Goal: Navigation & Orientation: Find specific page/section

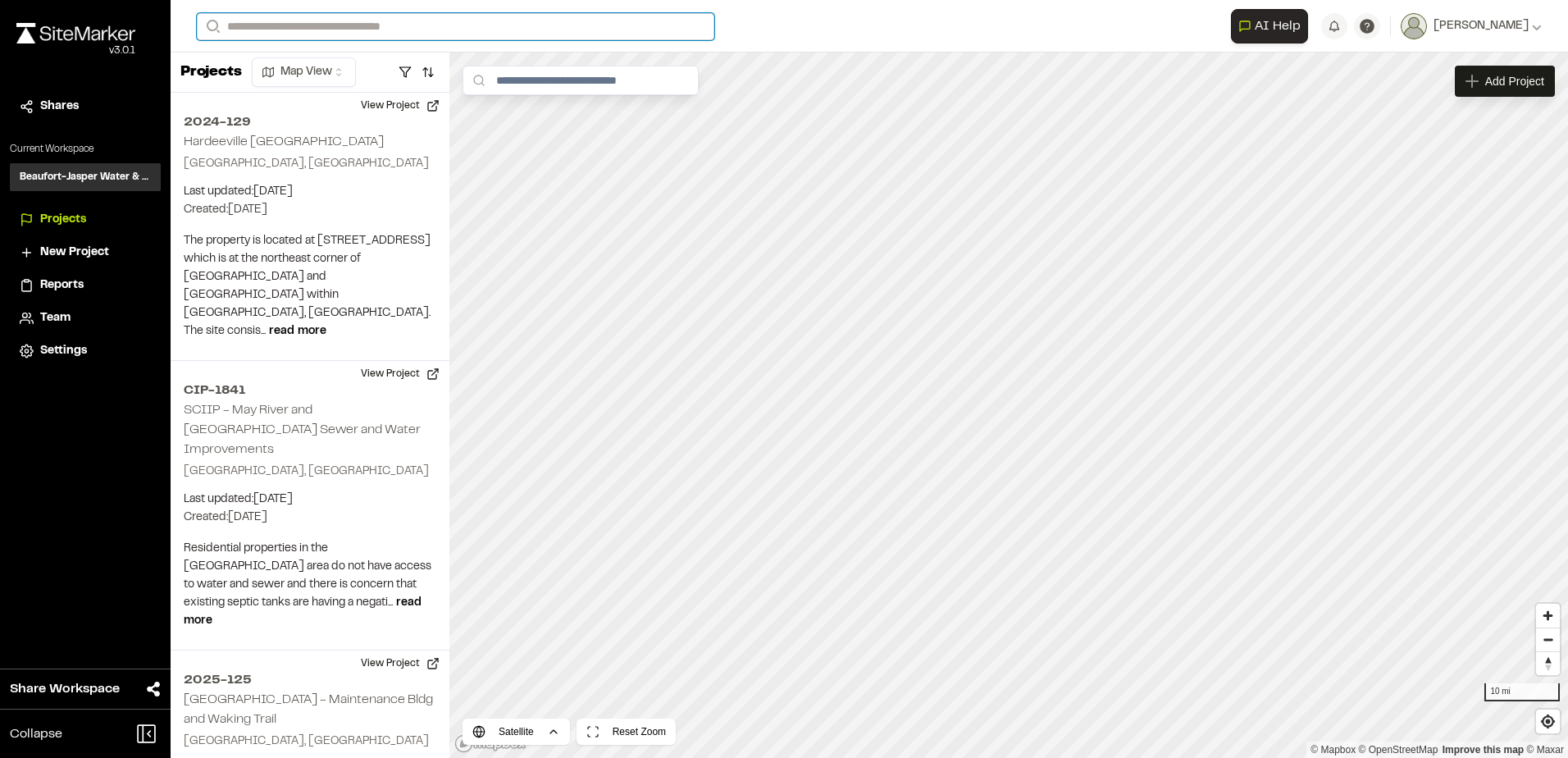
click at [326, 19] on input "Search" at bounding box center [456, 26] width 518 height 27
type input "********"
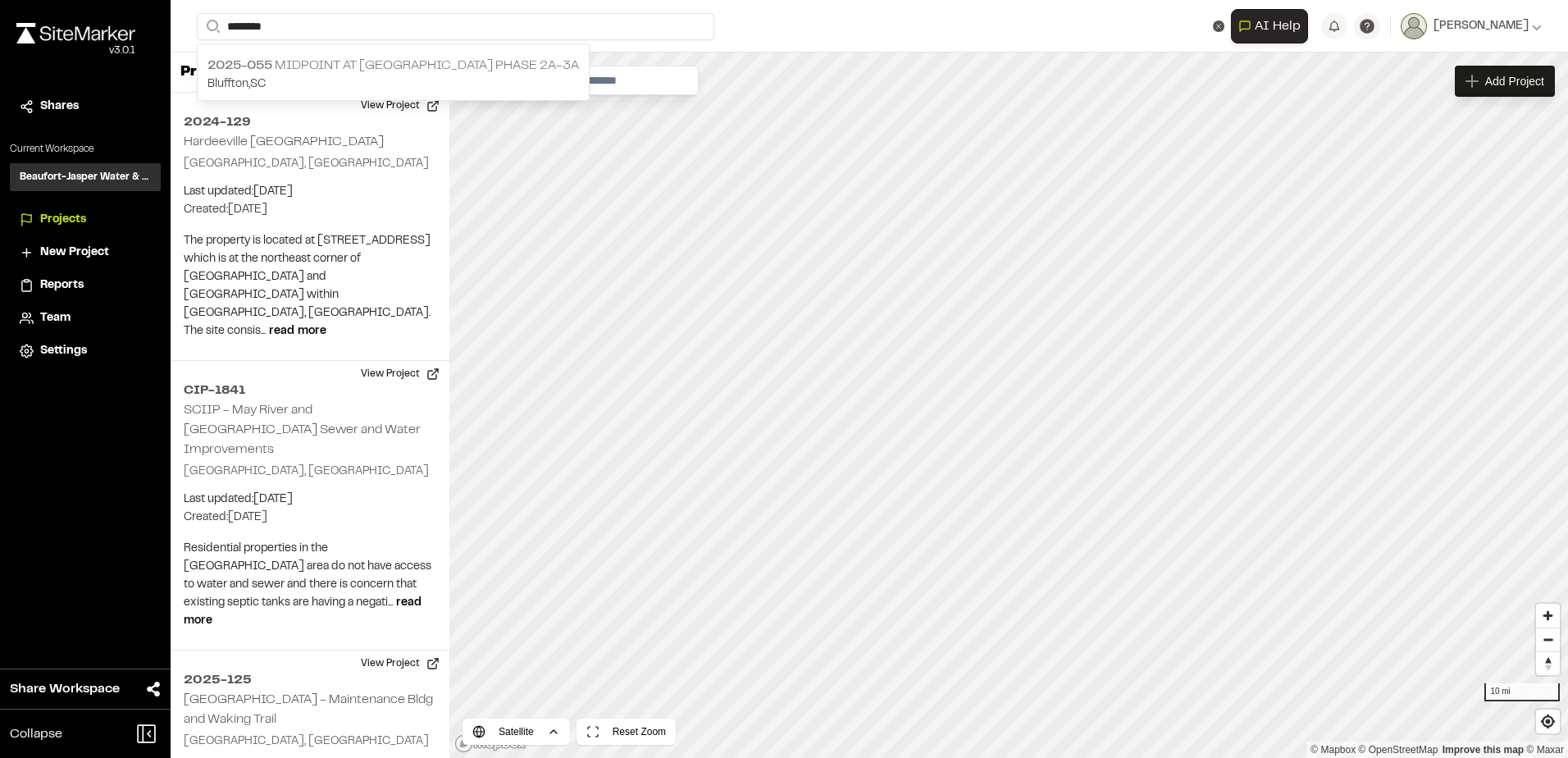
click at [451, 62] on p "2025-055 Midpoint at [GEOGRAPHIC_DATA] Phase 2A-3A" at bounding box center [393, 65] width 371 height 20
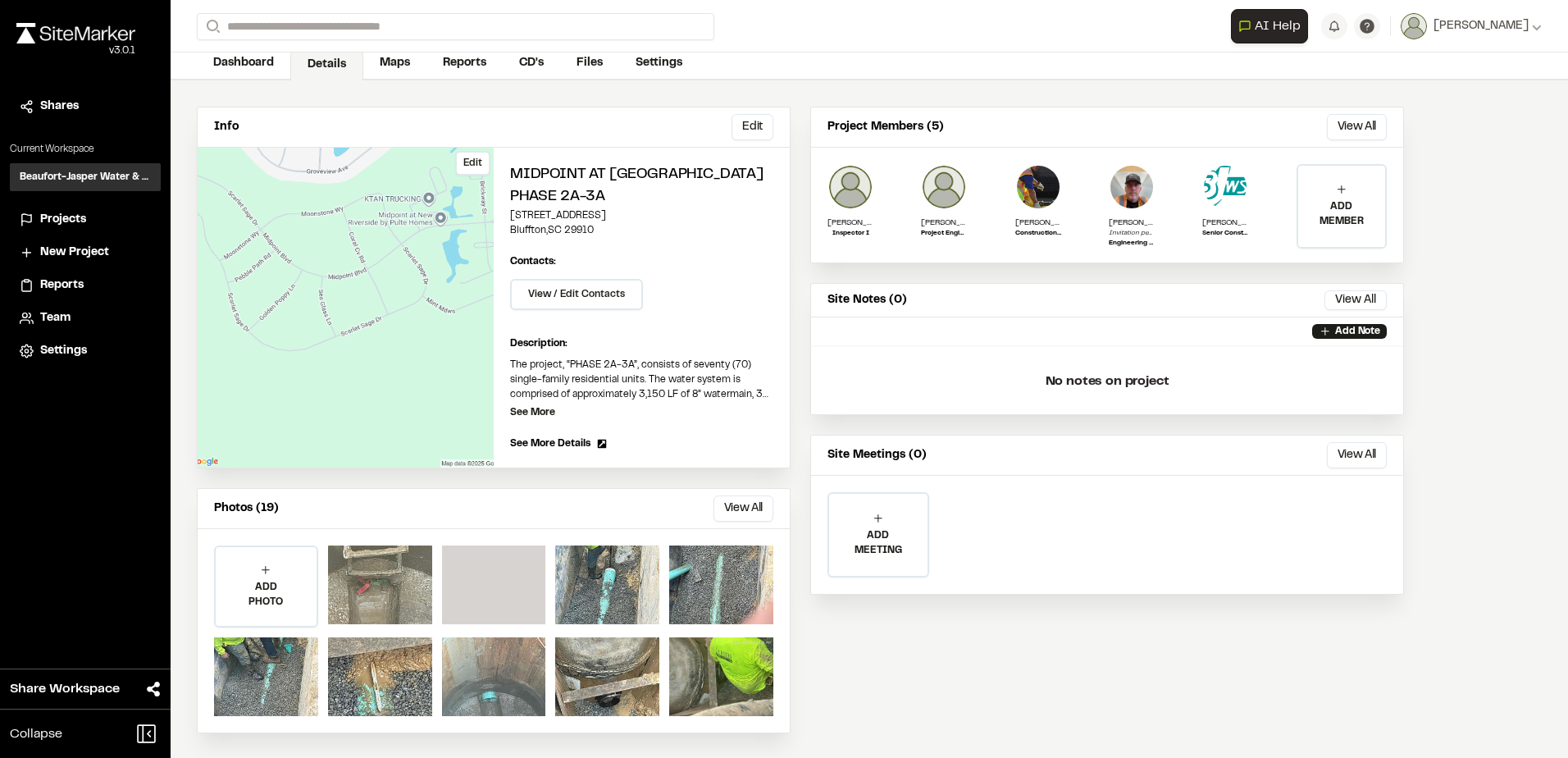
scroll to position [83, 0]
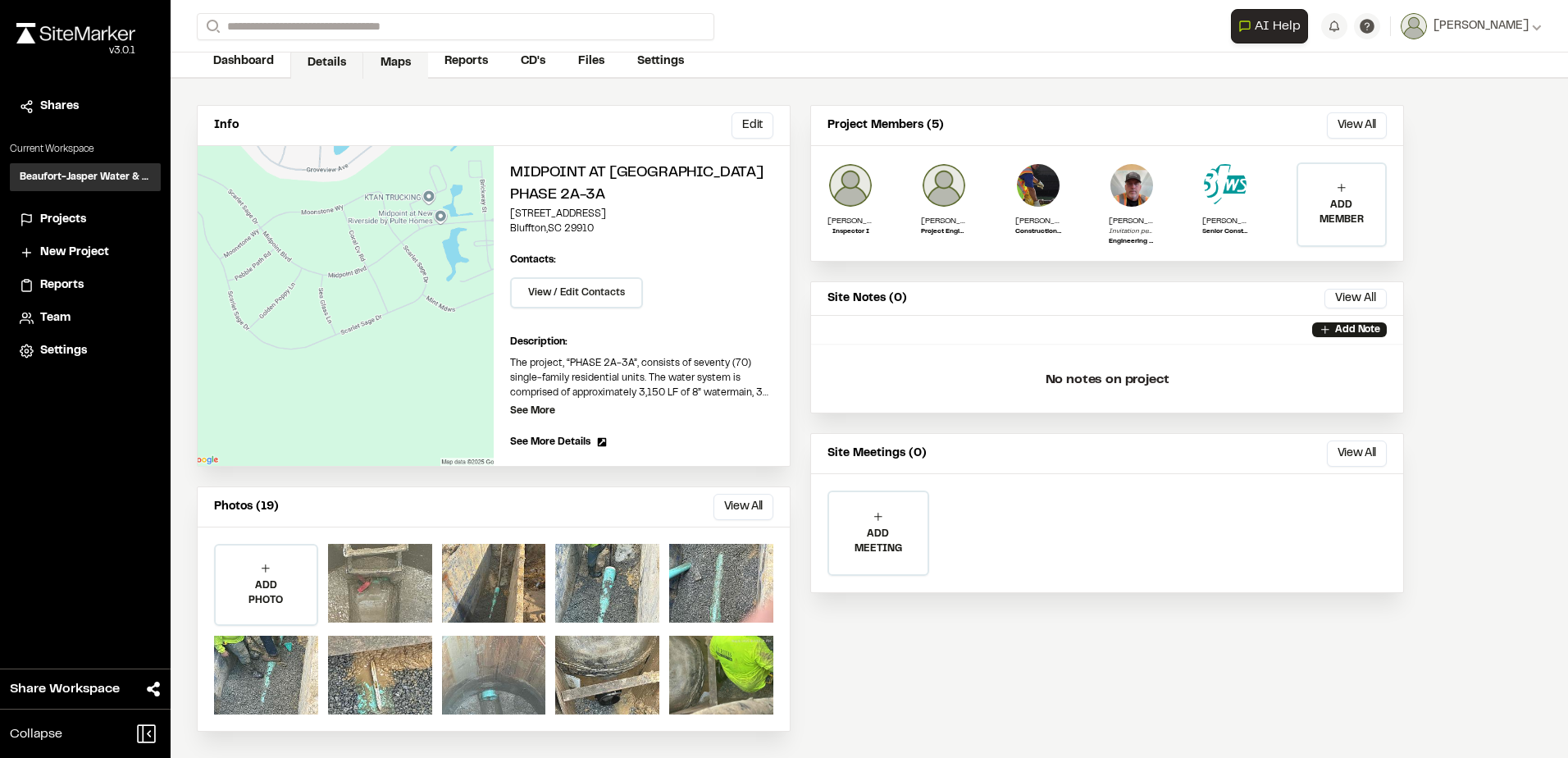
click at [383, 65] on link "Maps" at bounding box center [396, 63] width 65 height 32
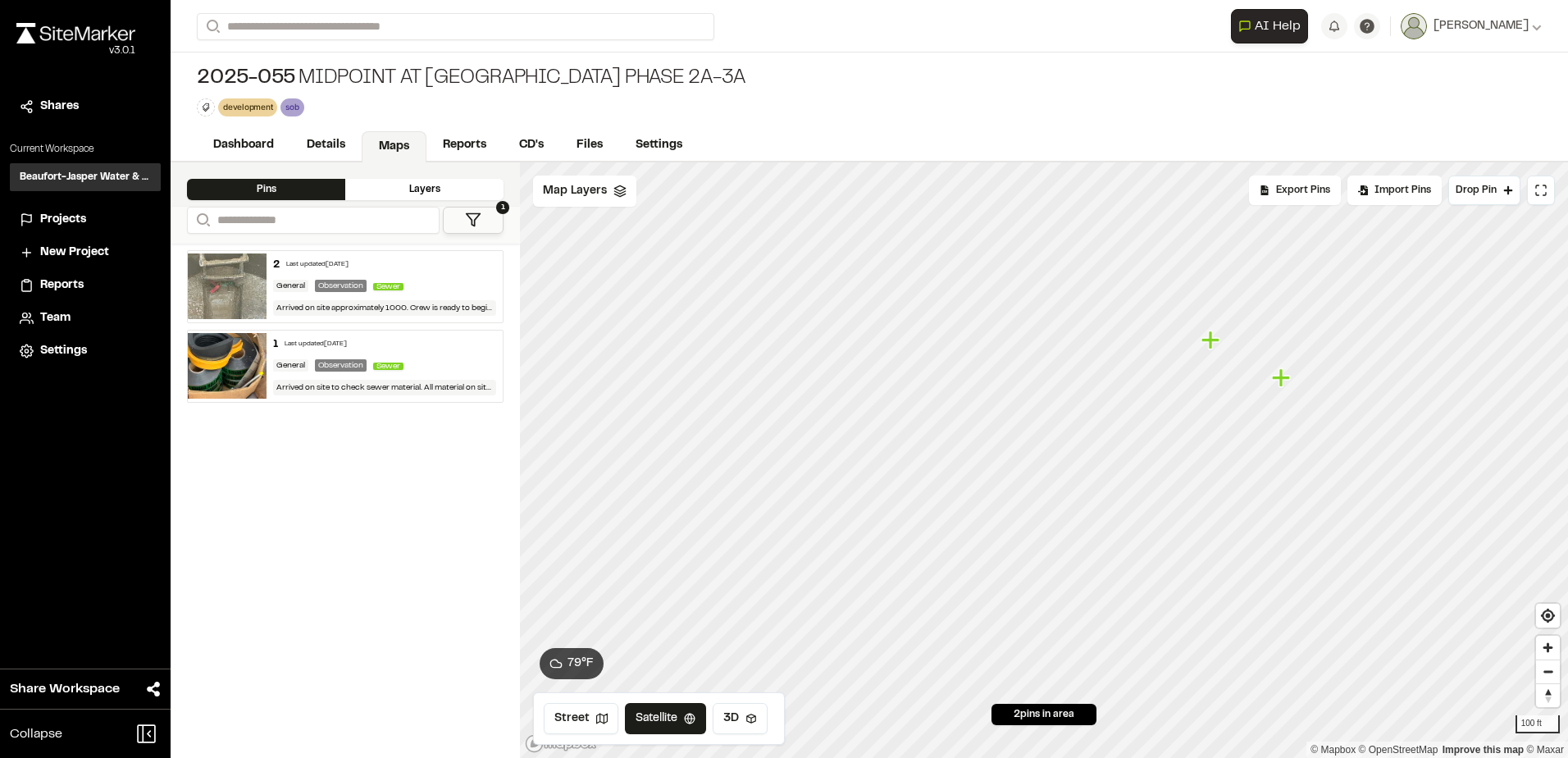
click at [454, 279] on div "General Observation Sewer" at bounding box center [385, 285] width 223 height 14
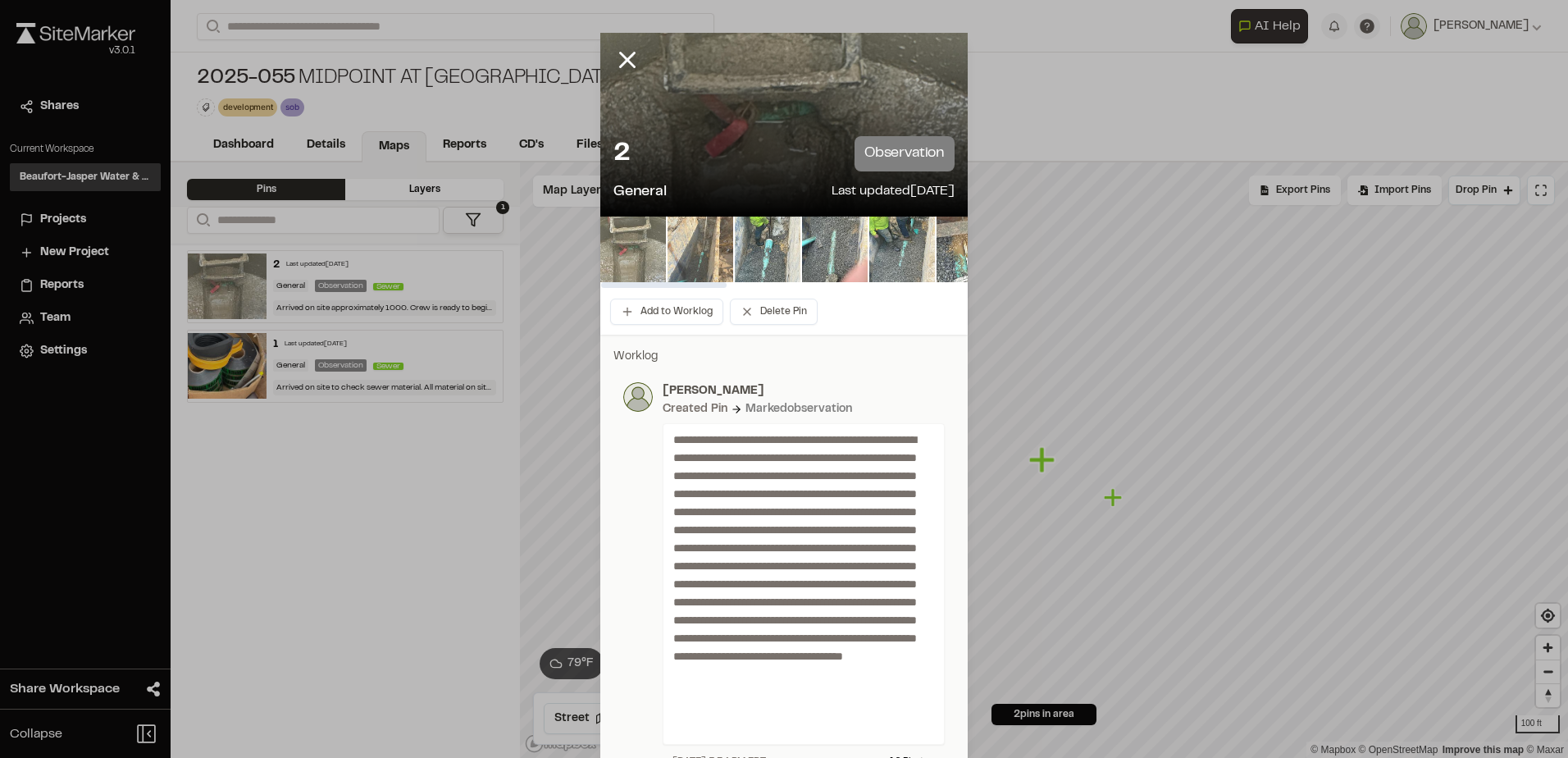
click at [701, 251] on img at bounding box center [700, 249] width 66 height 66
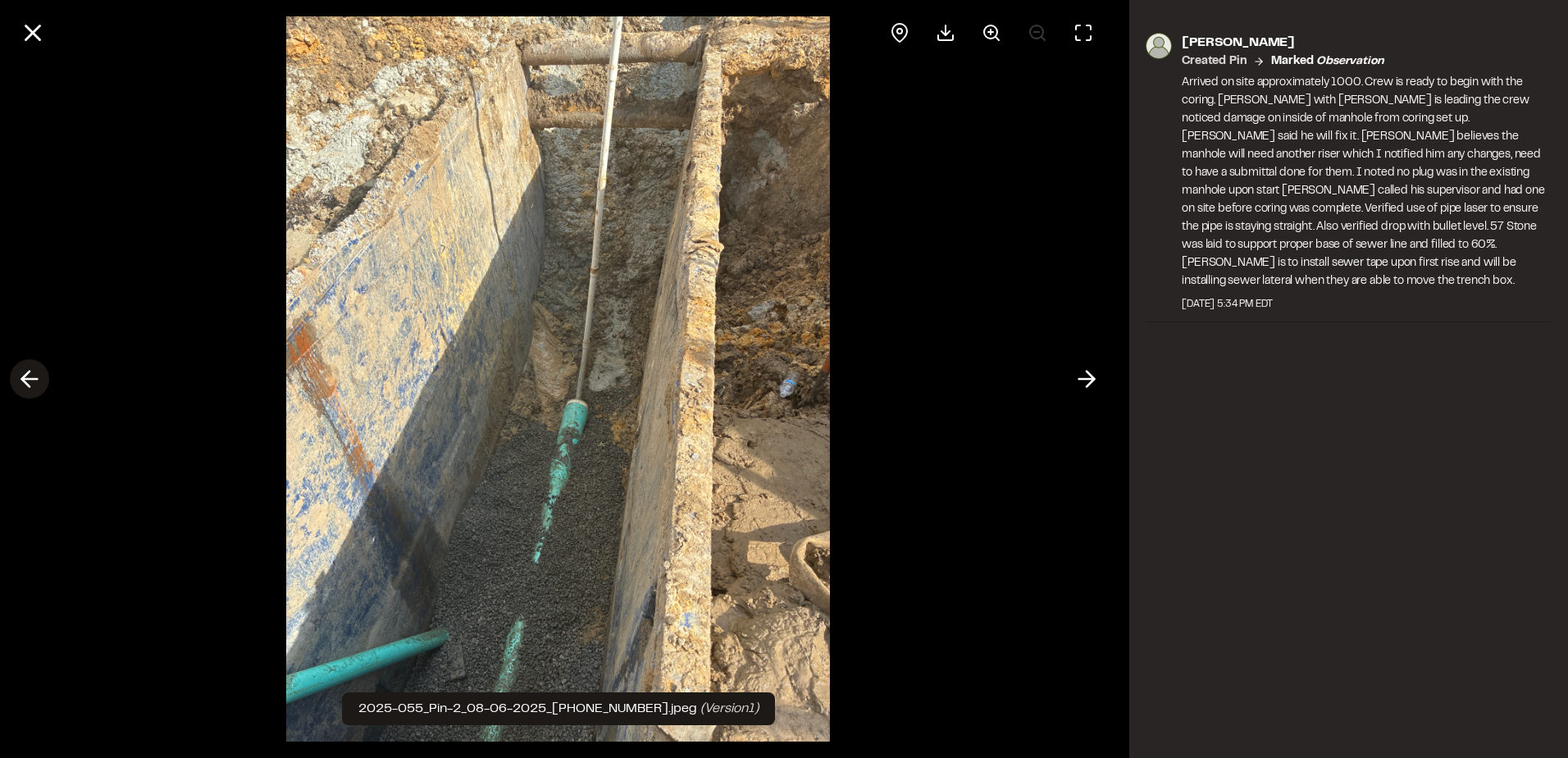
click at [25, 386] on icon at bounding box center [29, 379] width 26 height 28
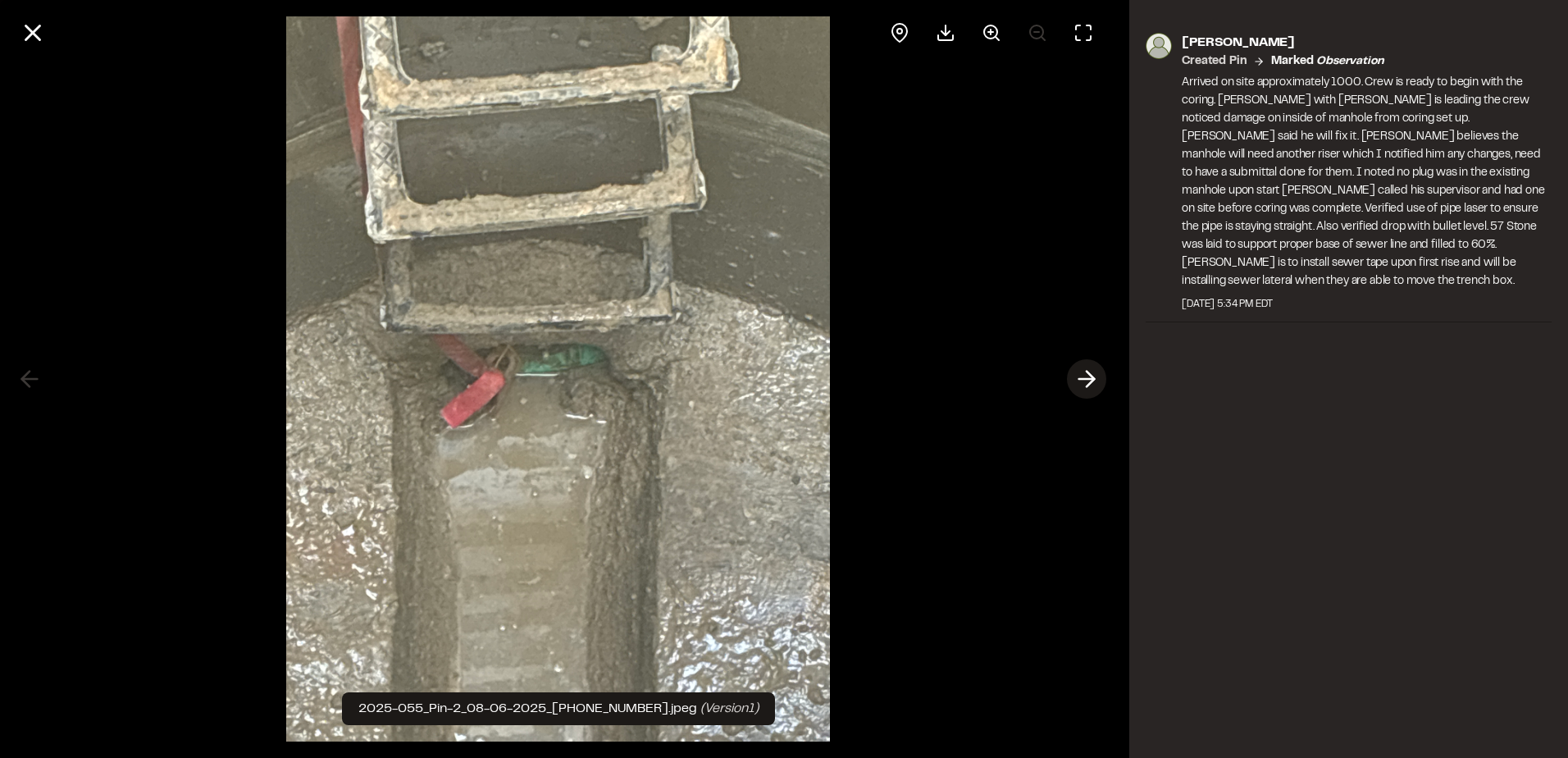
click at [1070, 374] on button at bounding box center [1087, 379] width 39 height 39
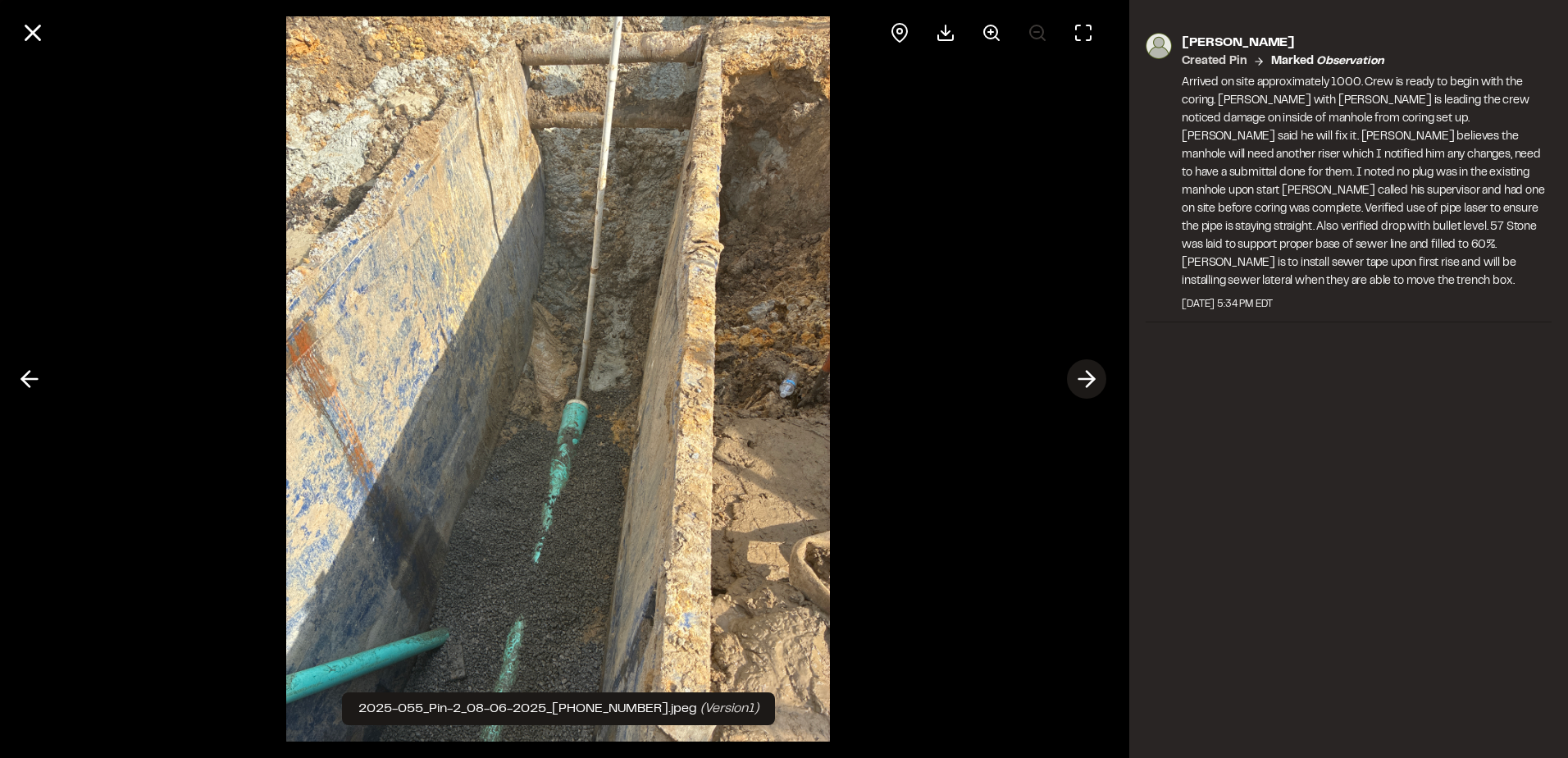
click at [1081, 381] on icon at bounding box center [1087, 379] width 26 height 28
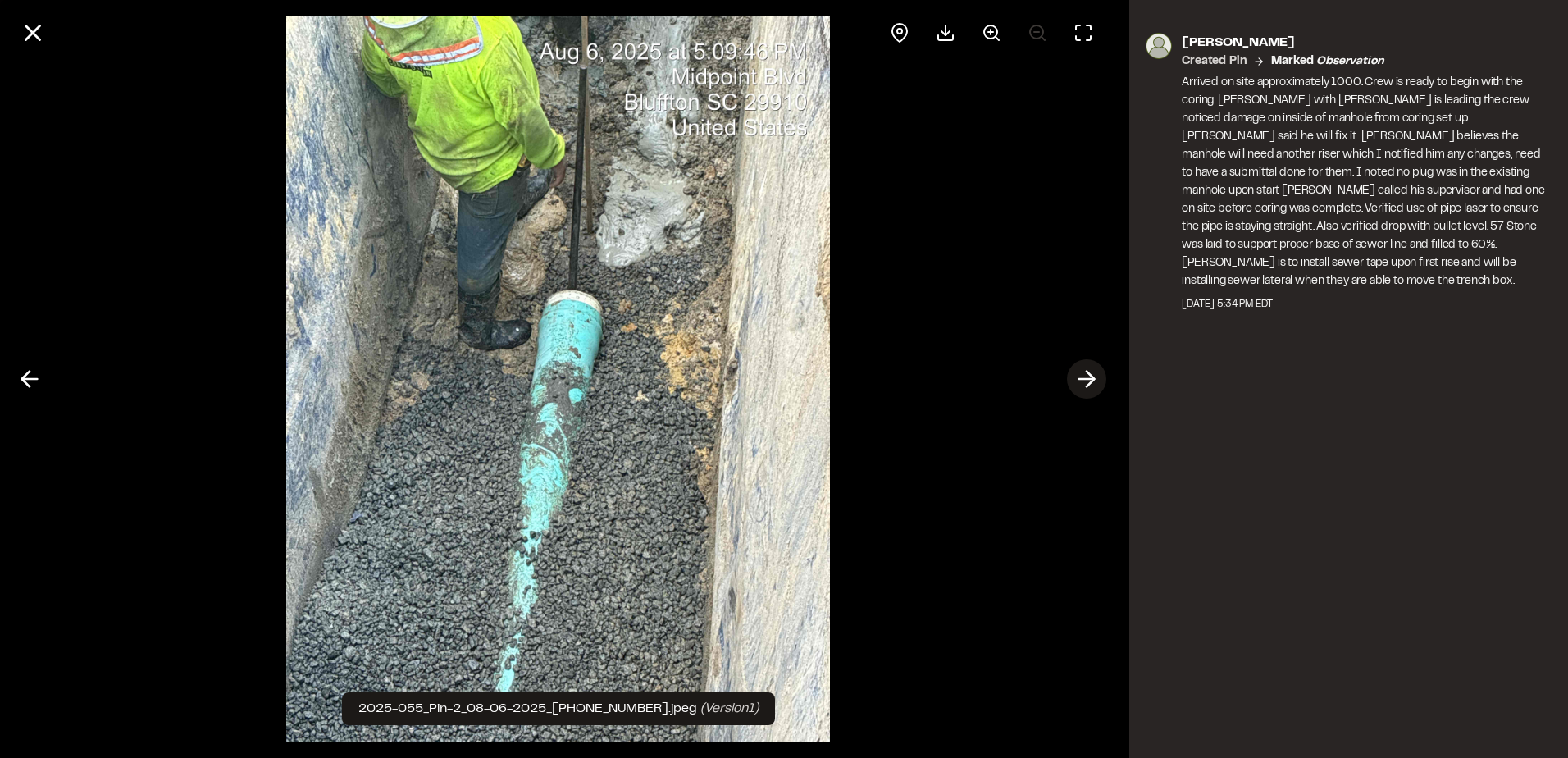
click at [1081, 381] on icon at bounding box center [1087, 379] width 26 height 28
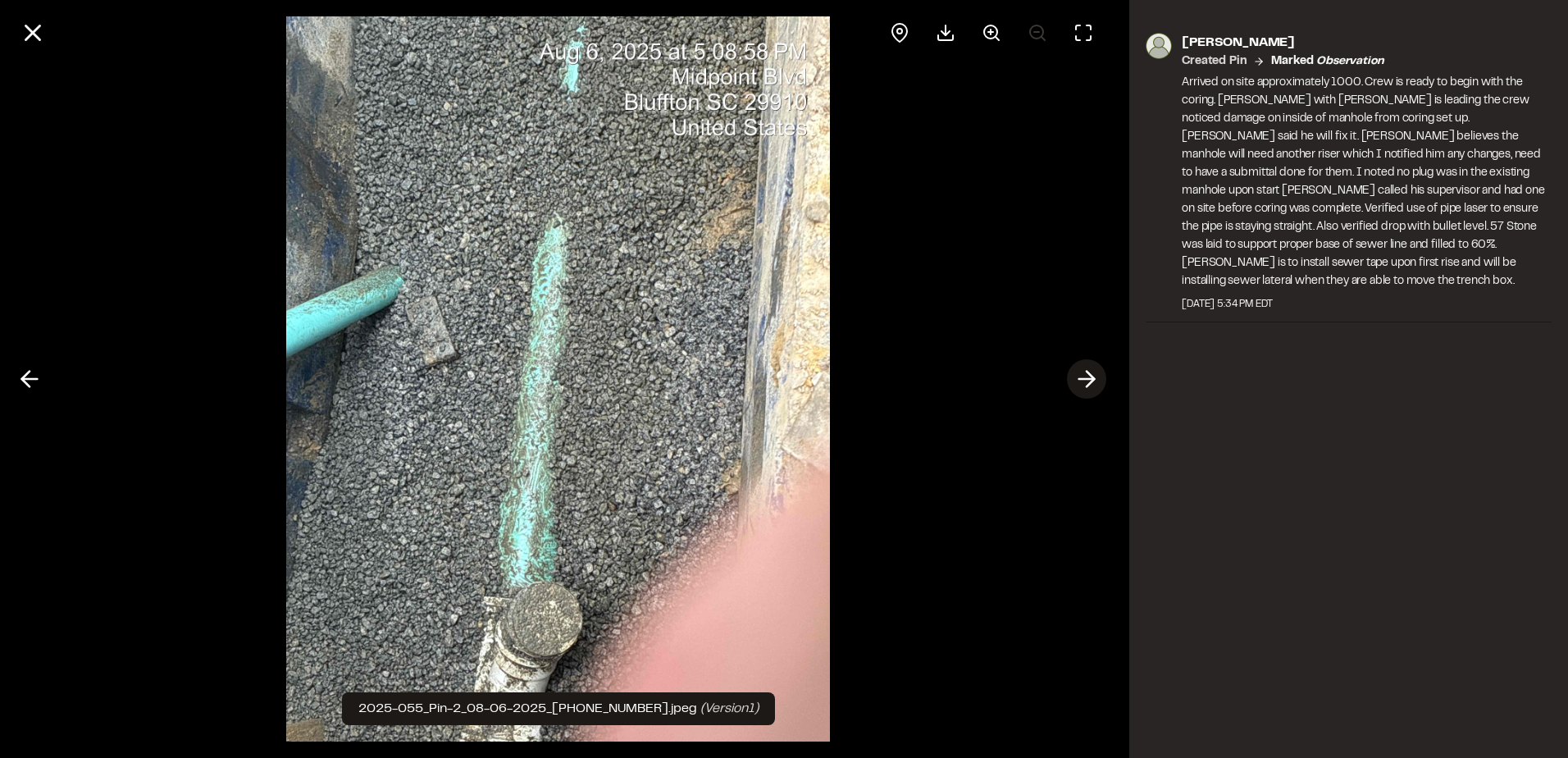
click at [1082, 382] on icon at bounding box center [1087, 379] width 26 height 28
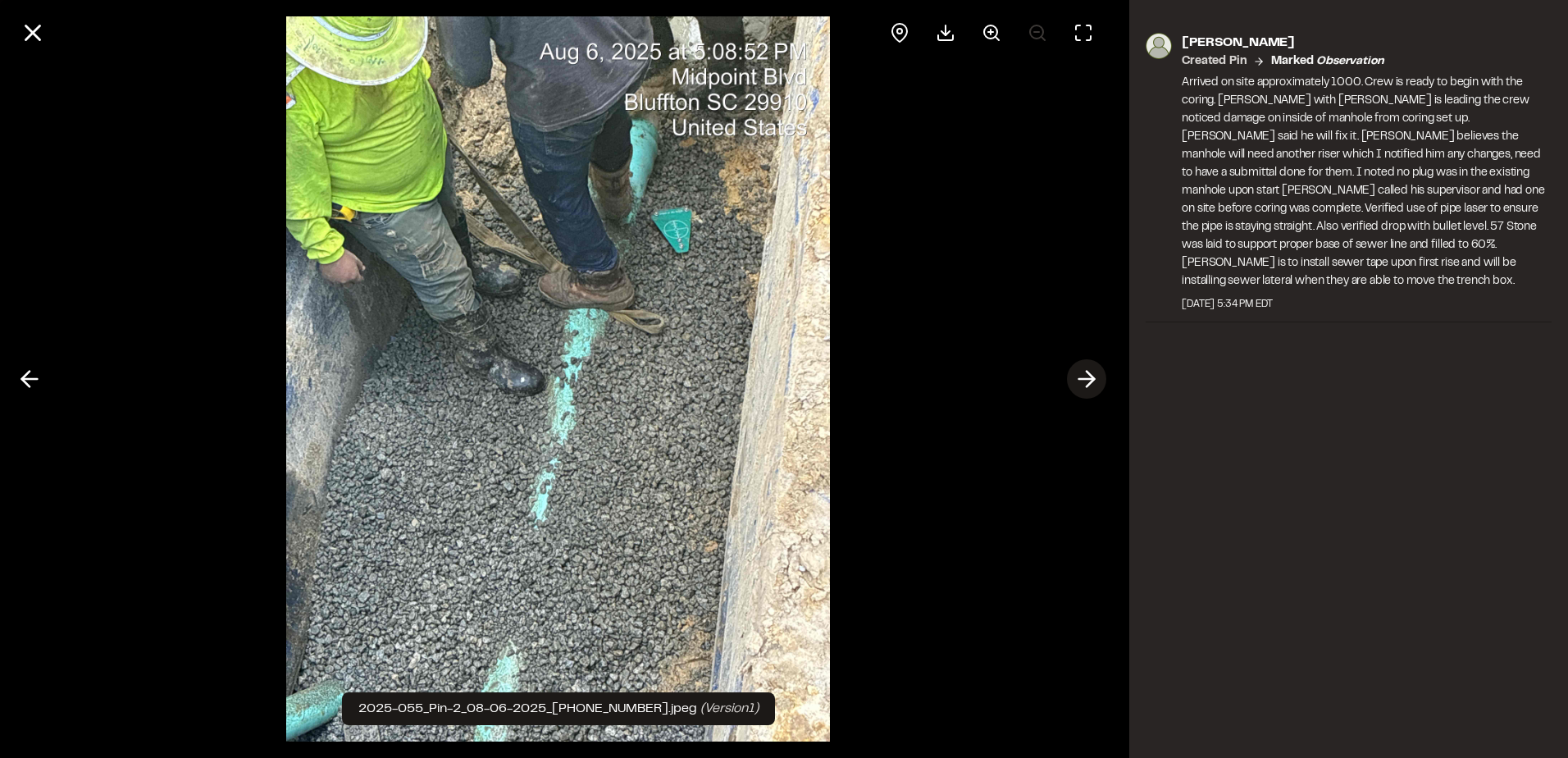
click at [1082, 382] on icon at bounding box center [1087, 379] width 26 height 28
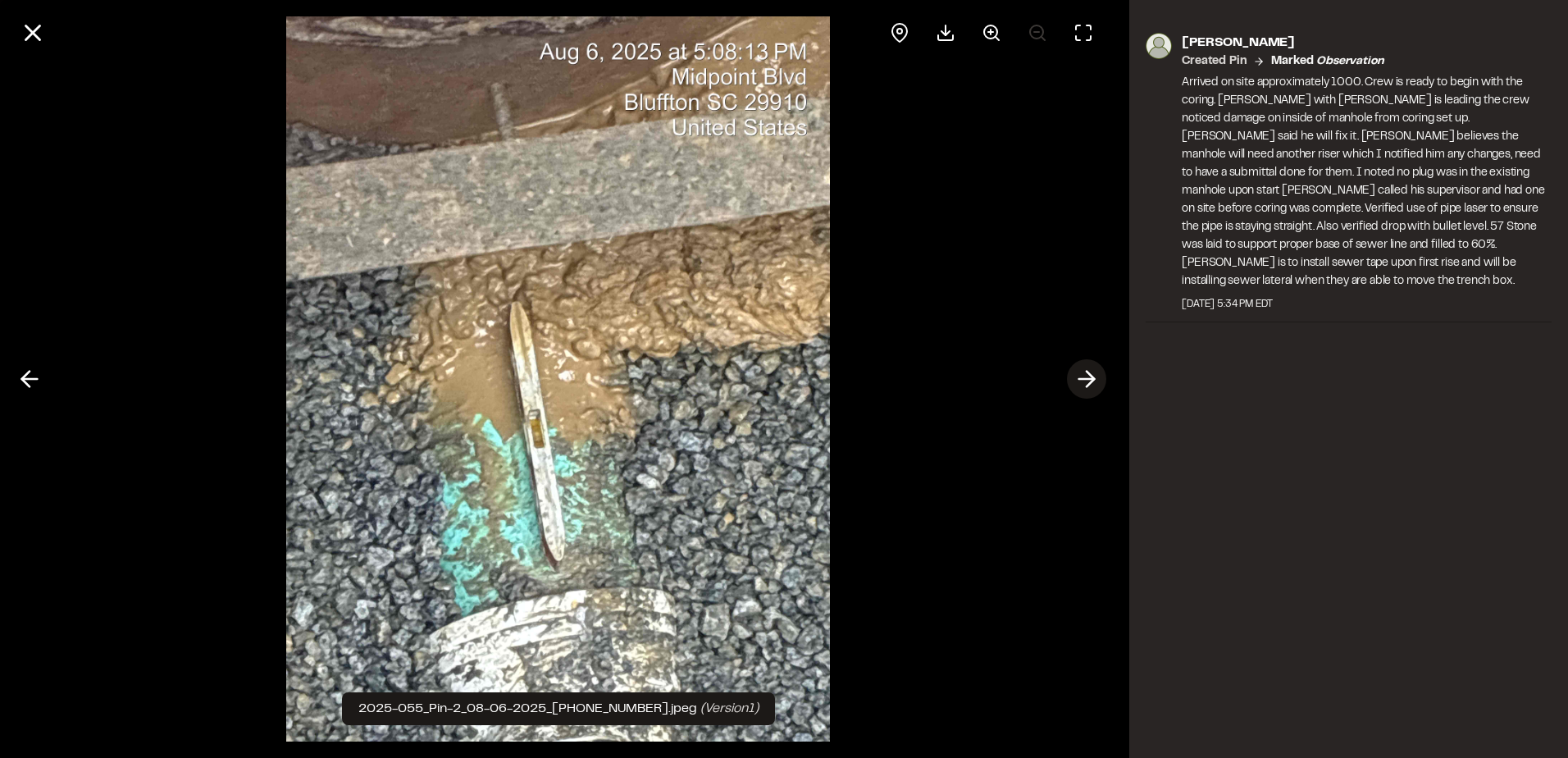
click at [1082, 382] on icon at bounding box center [1087, 379] width 26 height 28
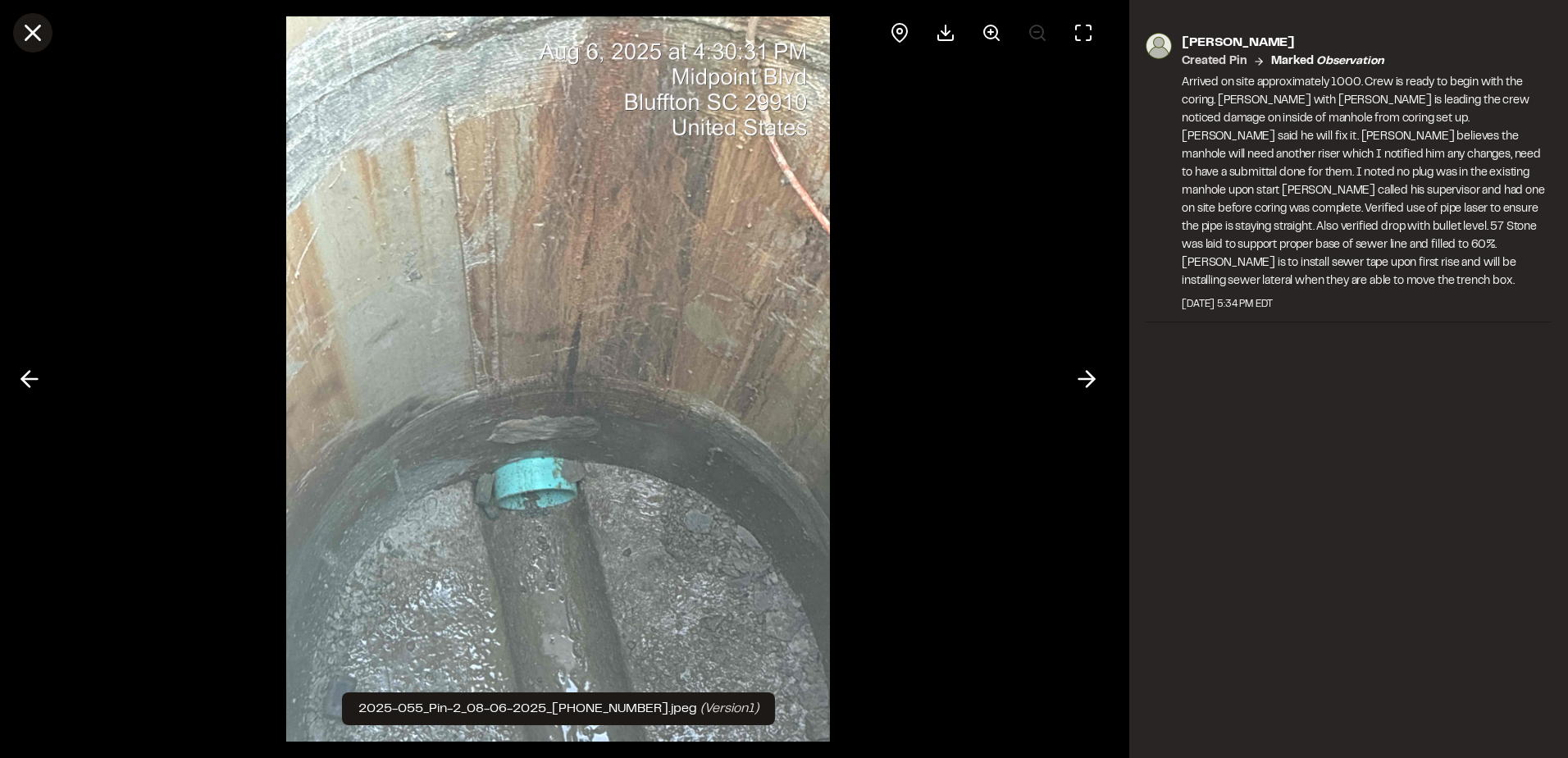
click at [20, 29] on icon at bounding box center [32, 32] width 28 height 28
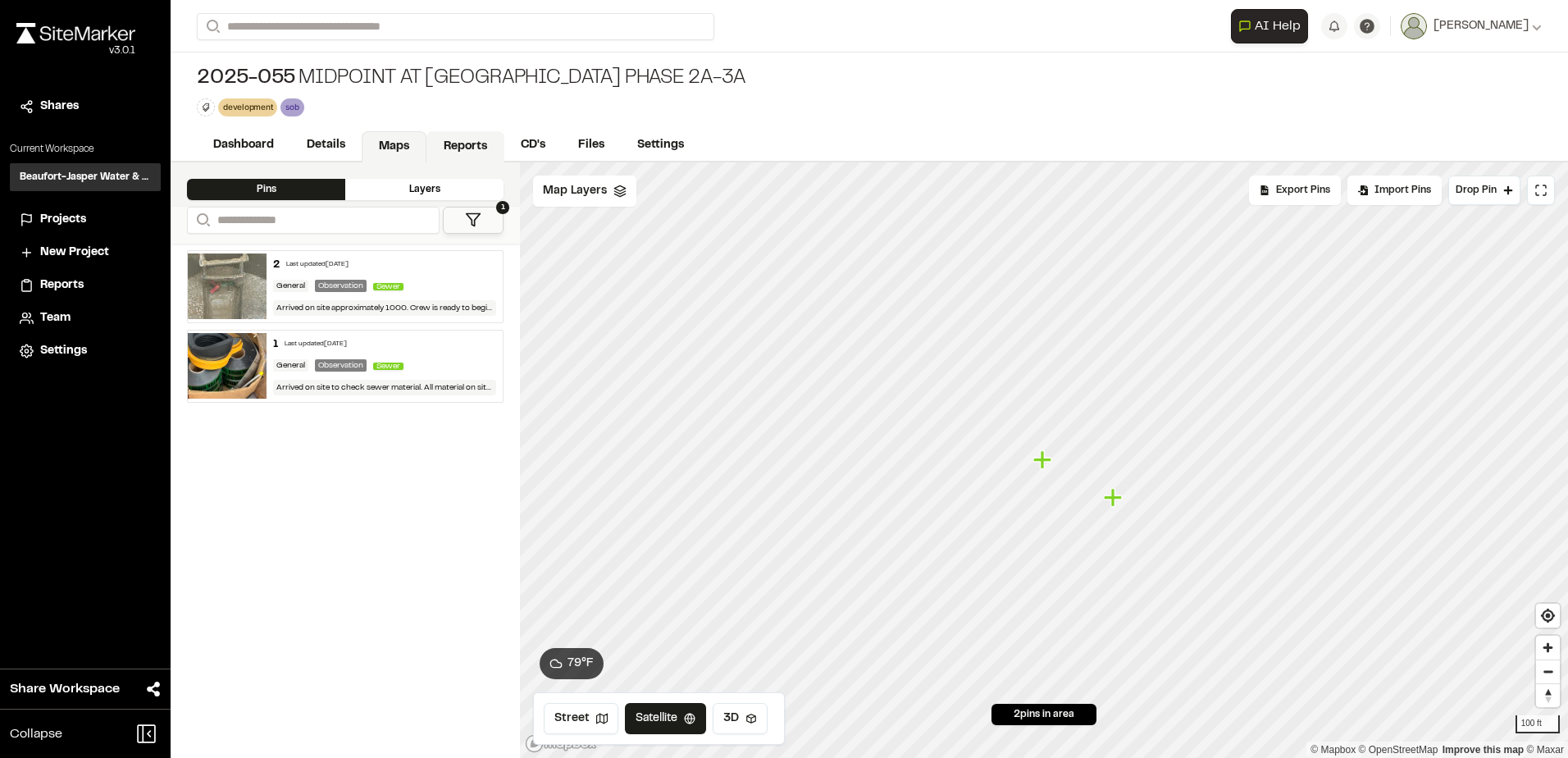
click at [469, 146] on link "Reports" at bounding box center [465, 146] width 78 height 32
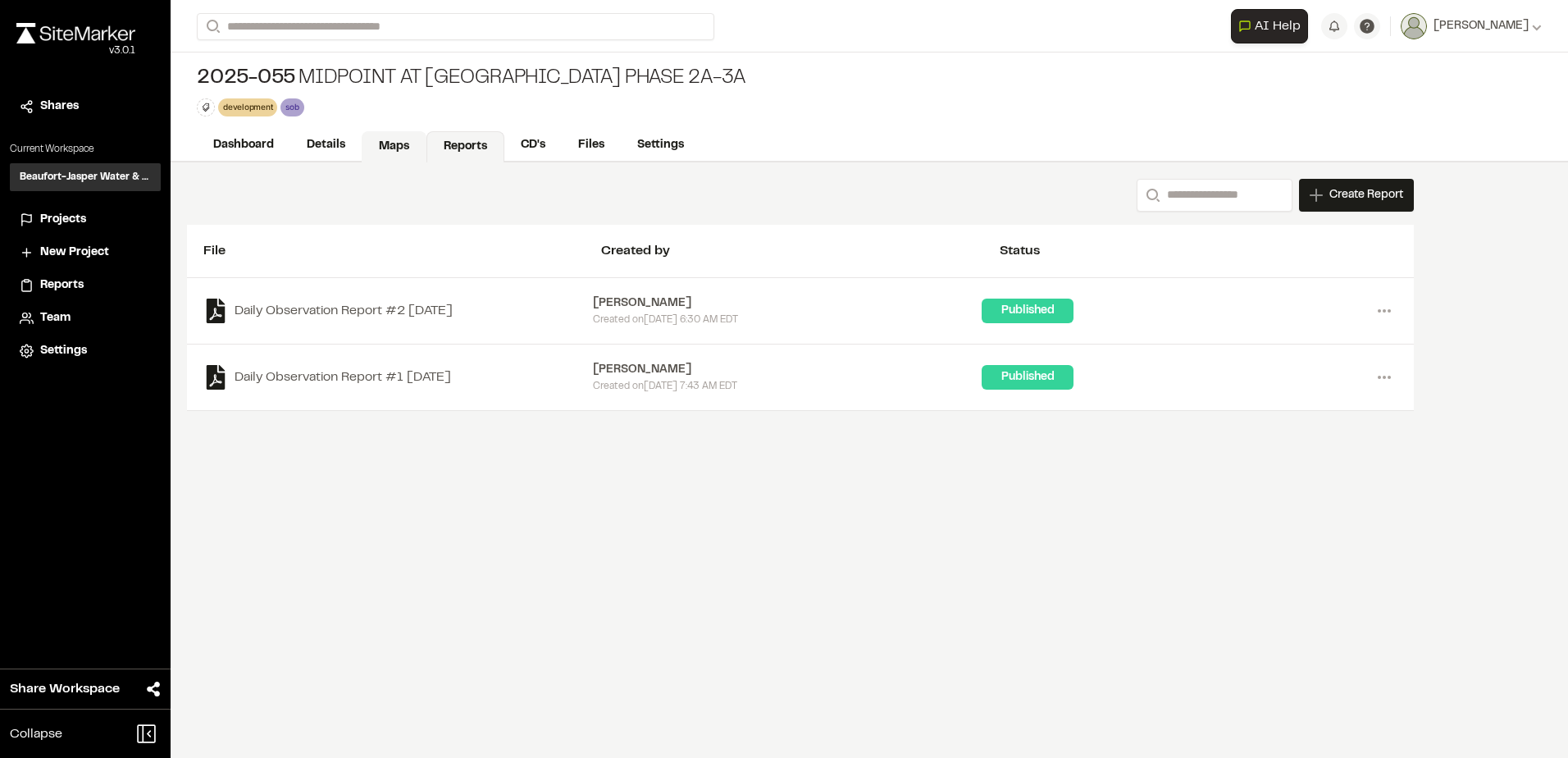
click at [389, 146] on link "Maps" at bounding box center [394, 146] width 65 height 32
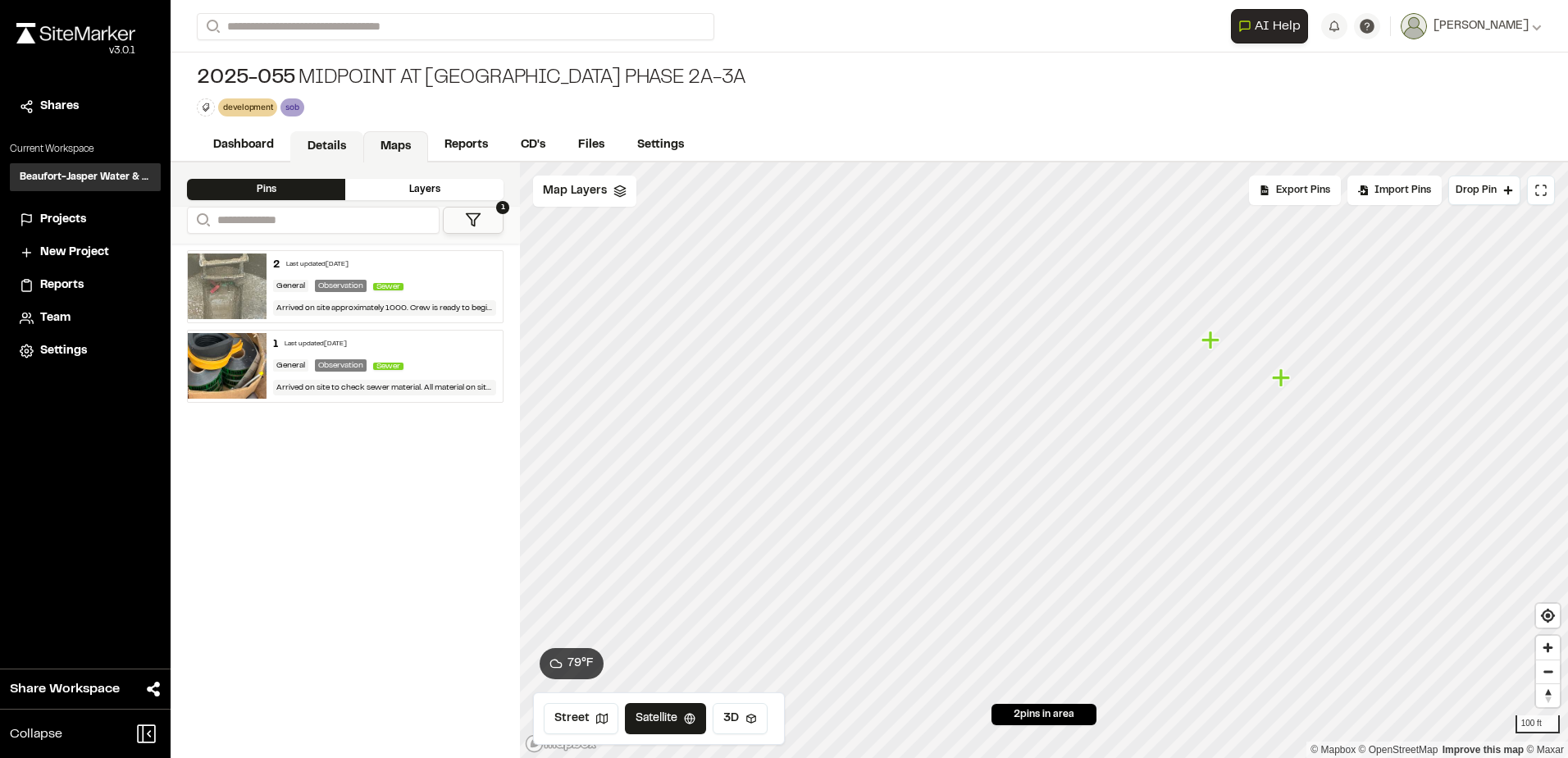
click at [331, 138] on link "Details" at bounding box center [327, 146] width 73 height 32
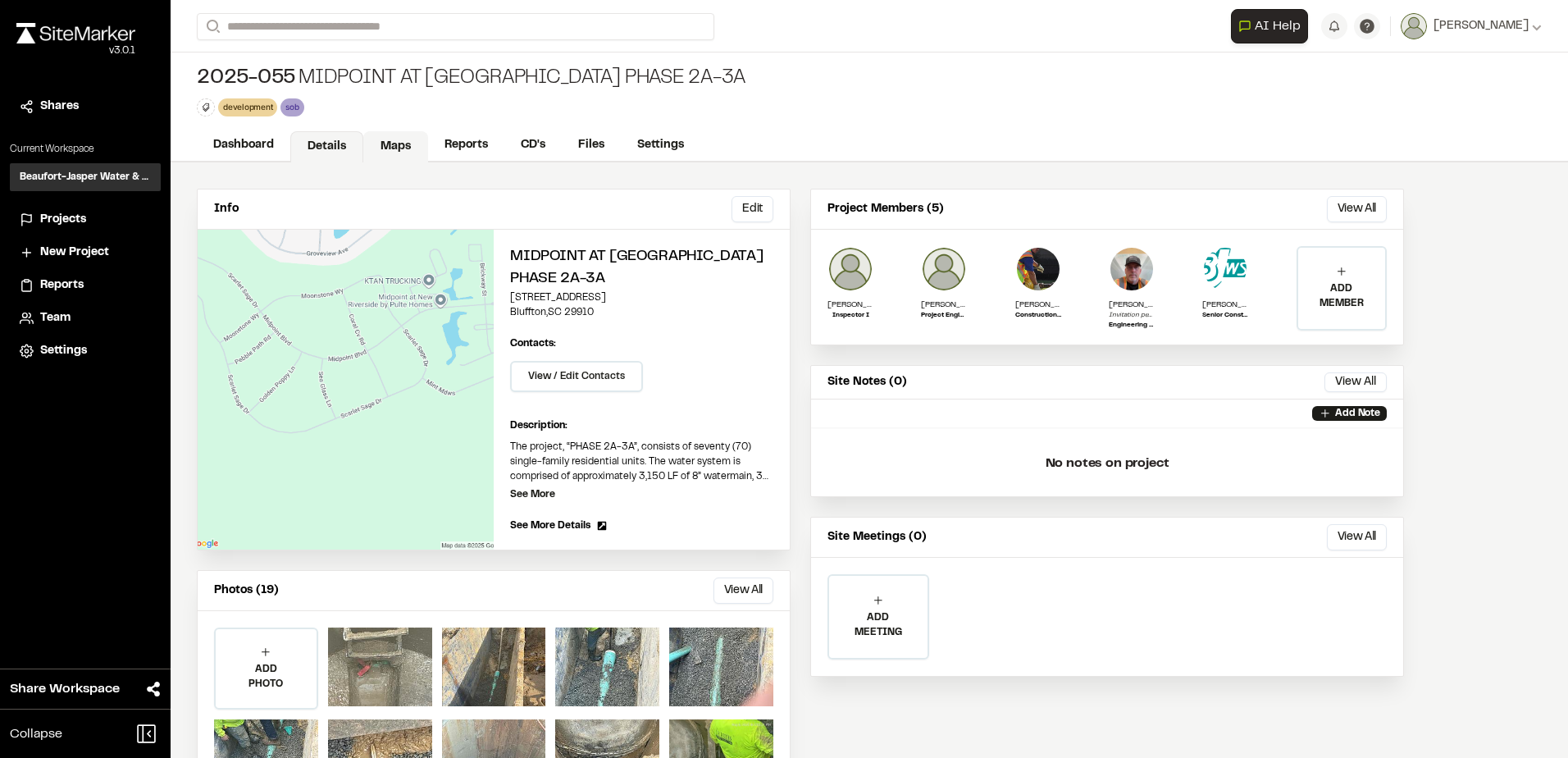
click at [376, 140] on link "Maps" at bounding box center [396, 146] width 65 height 32
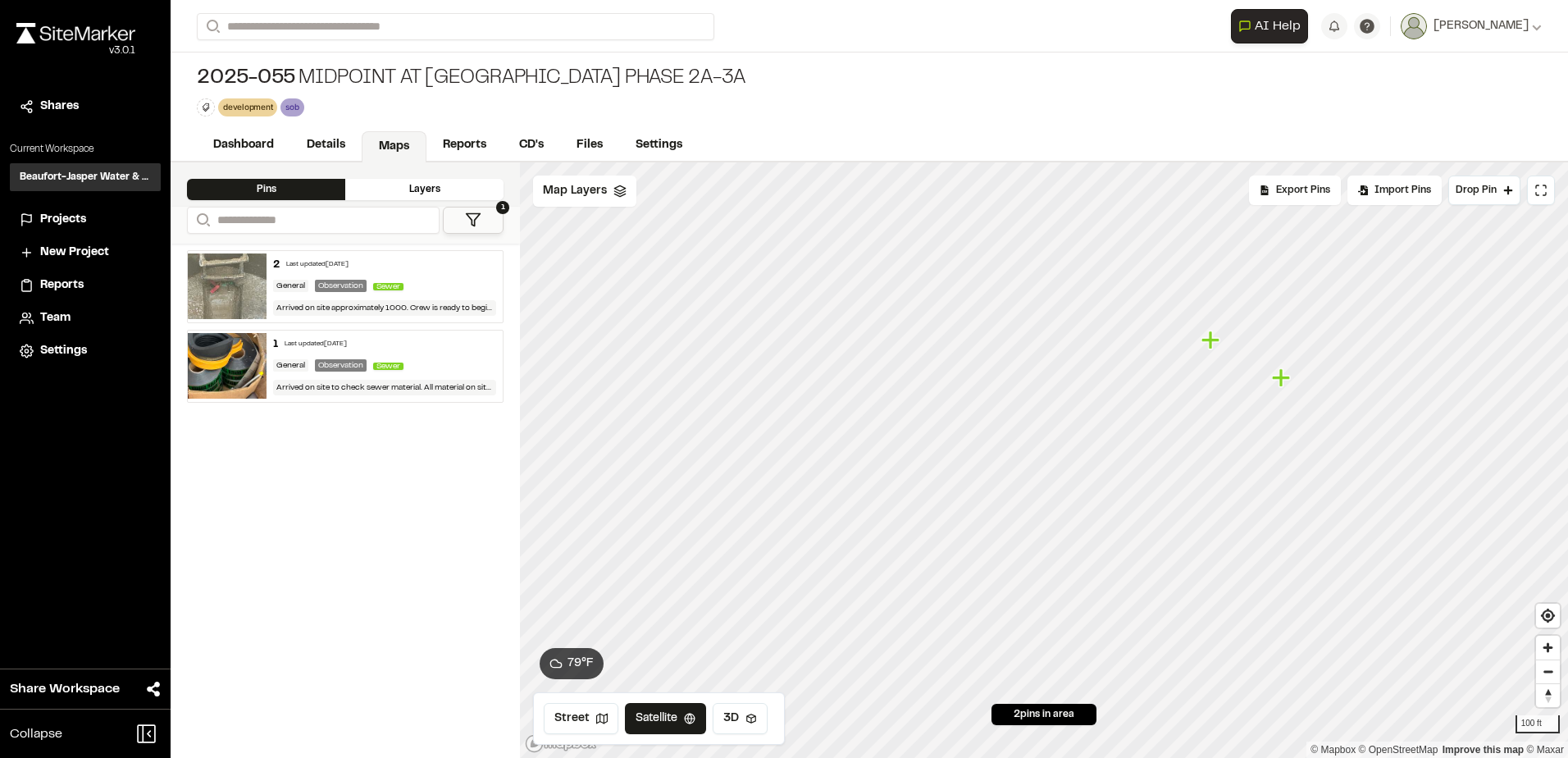
click at [255, 267] on img at bounding box center [227, 286] width 78 height 66
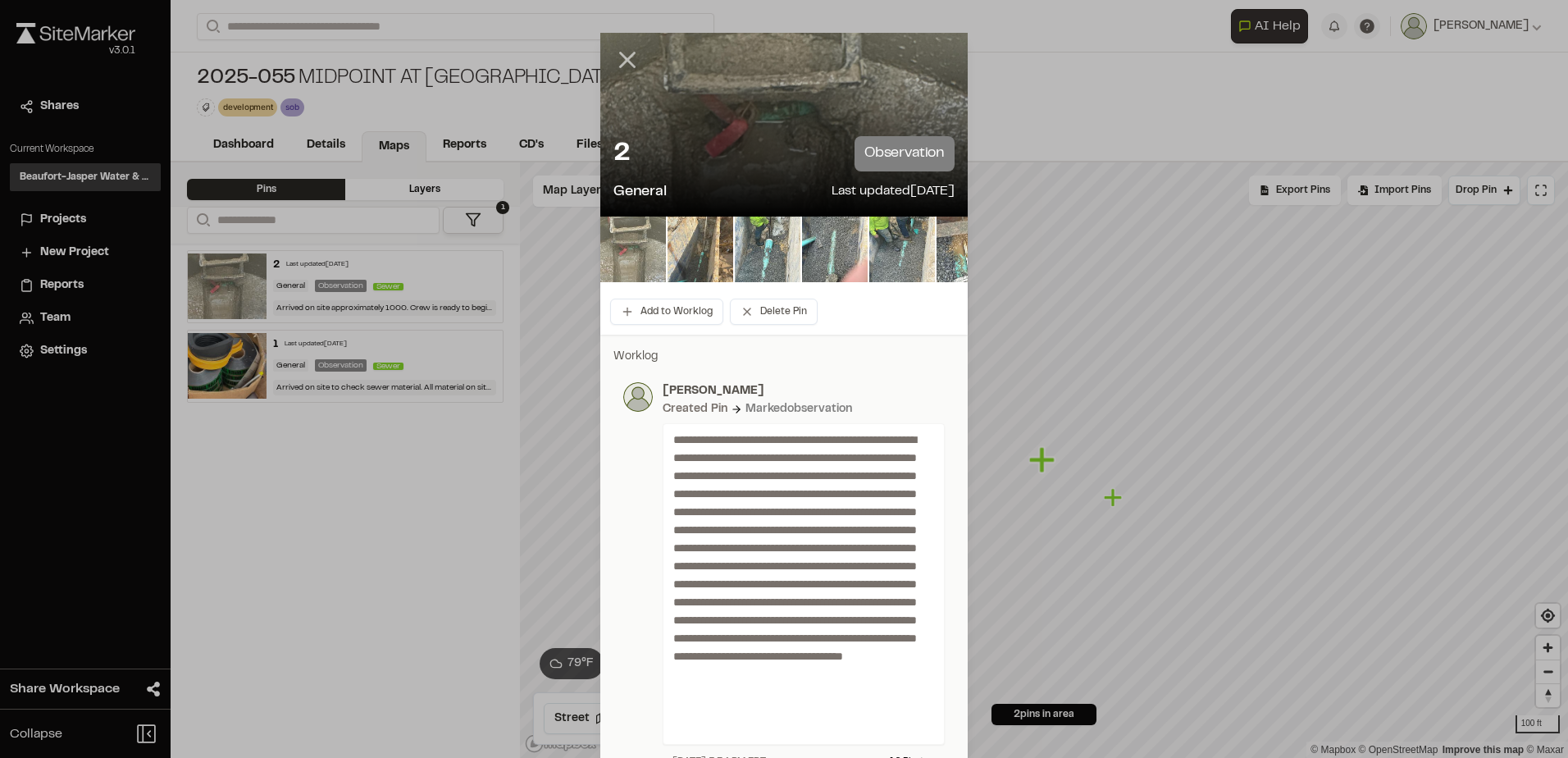
click at [629, 58] on icon at bounding box center [627, 60] width 28 height 28
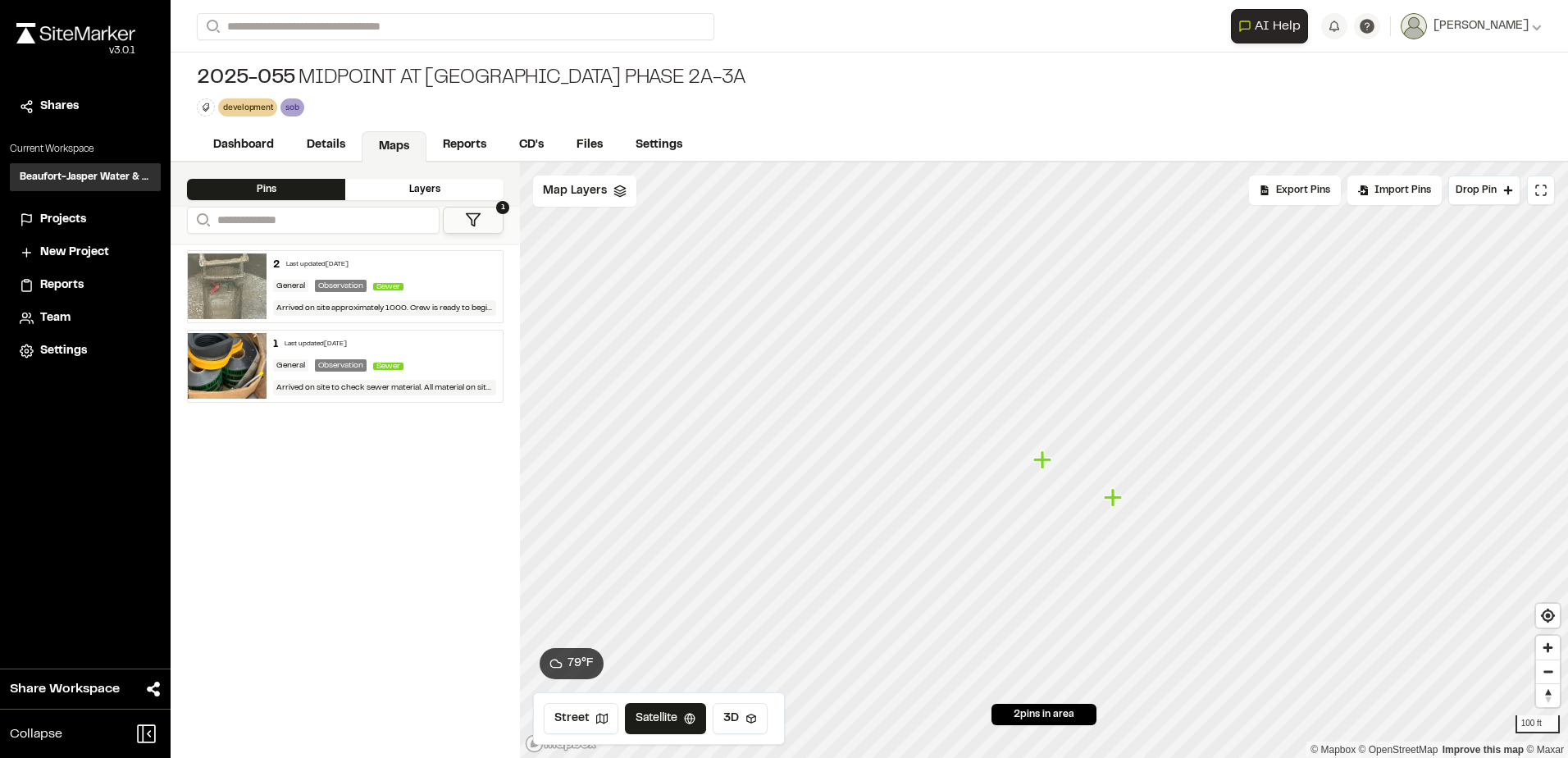
click at [474, 274] on div "2 Last updated [DATE] General Observation Sewer Arrived on site approximately 1…" at bounding box center [384, 287] width 236 height 72
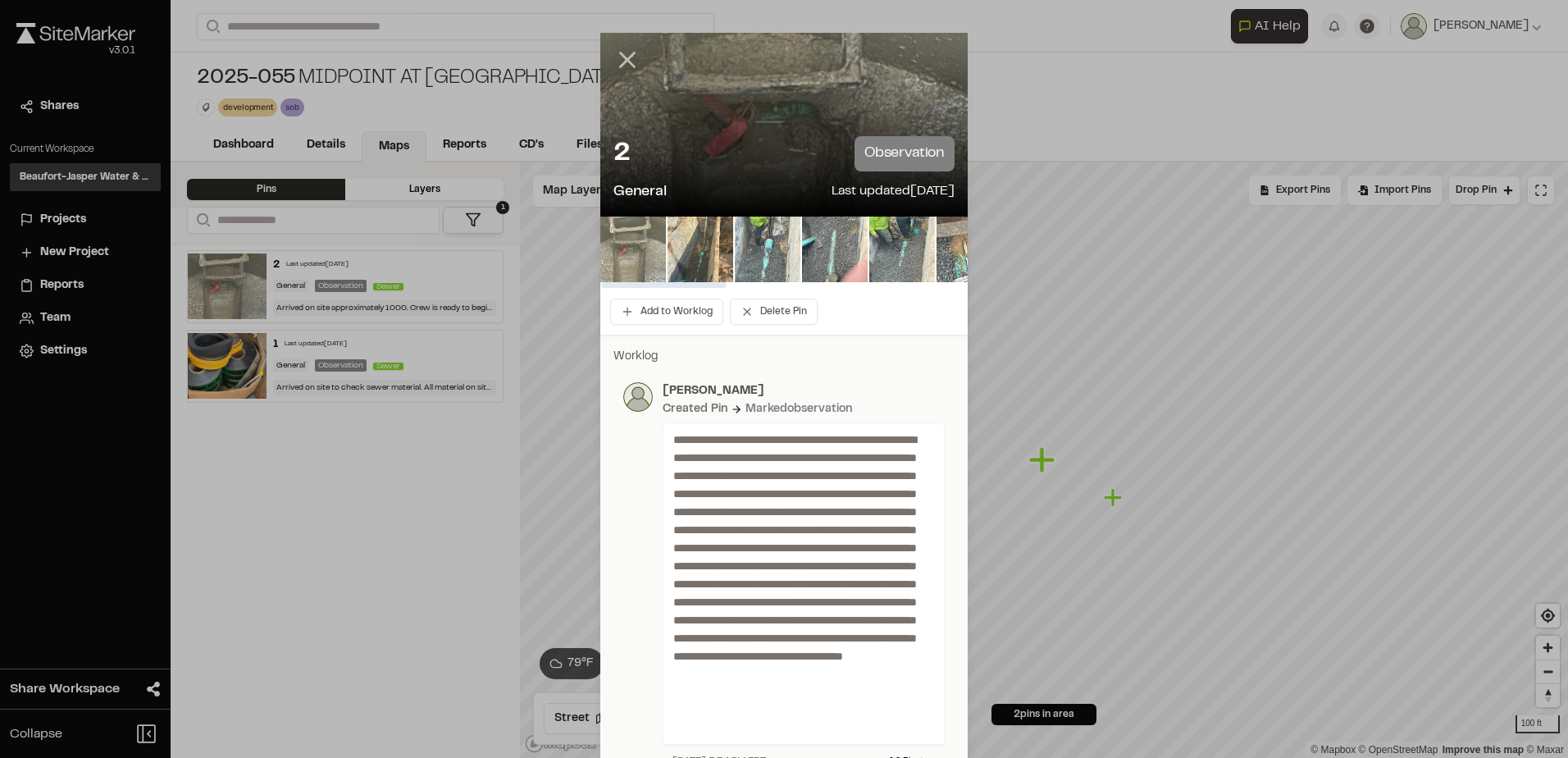
click at [621, 57] on icon at bounding box center [627, 60] width 28 height 28
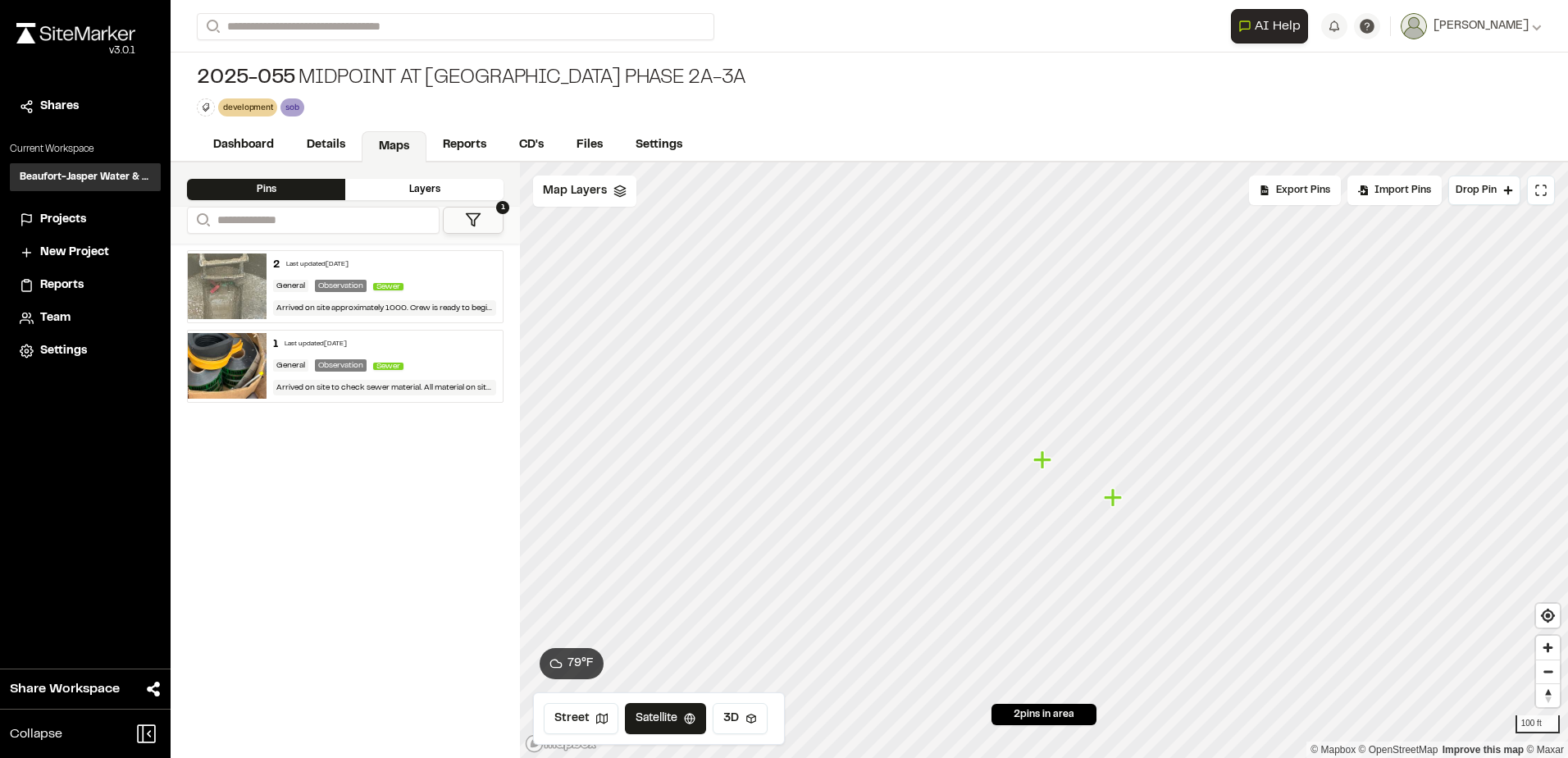
click at [1046, 467] on icon "Map marker" at bounding box center [1044, 460] width 21 height 21
click at [488, 144] on link "Reports" at bounding box center [465, 146] width 78 height 32
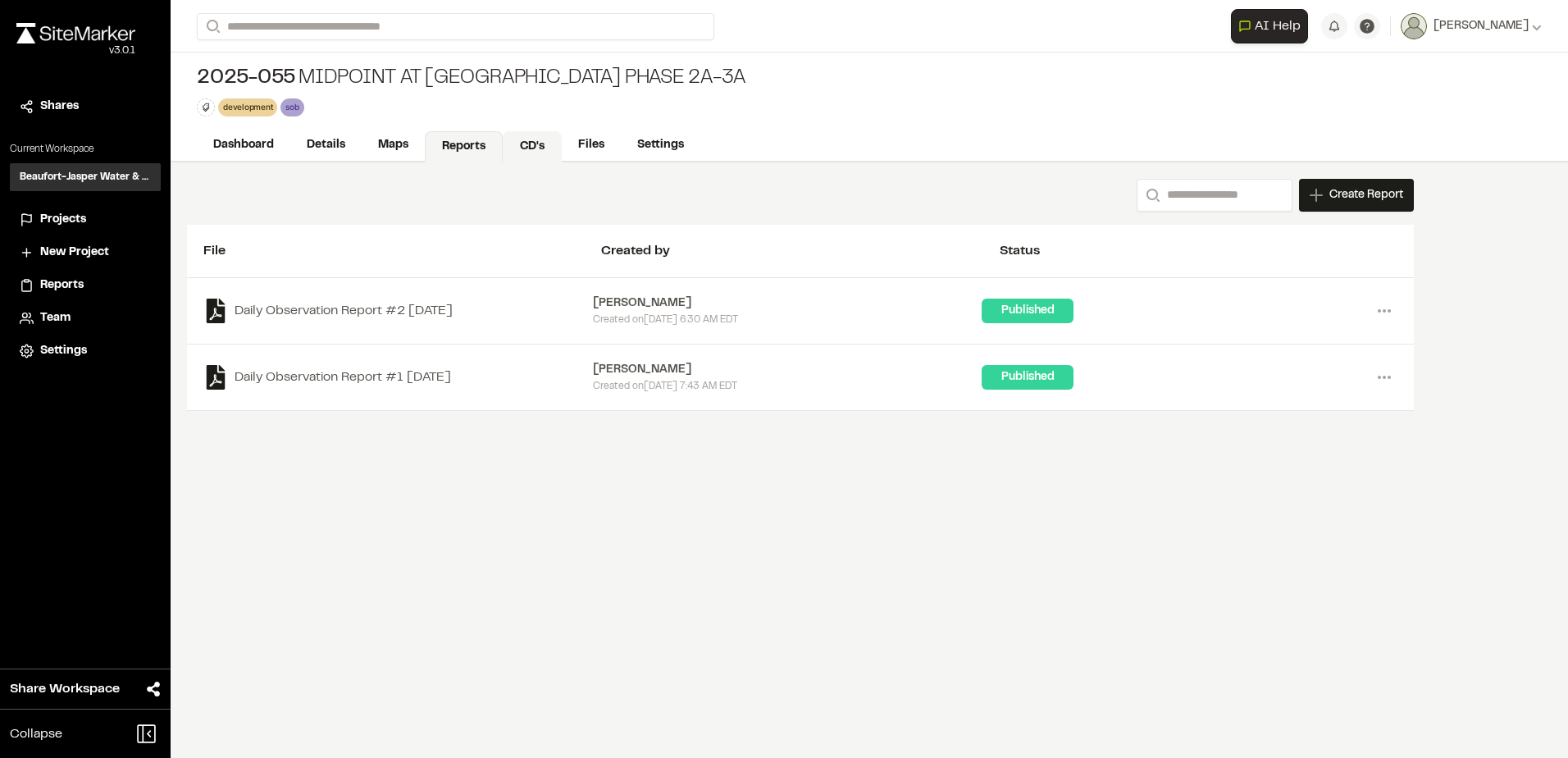
click at [503, 142] on link "CD's" at bounding box center [531, 146] width 59 height 32
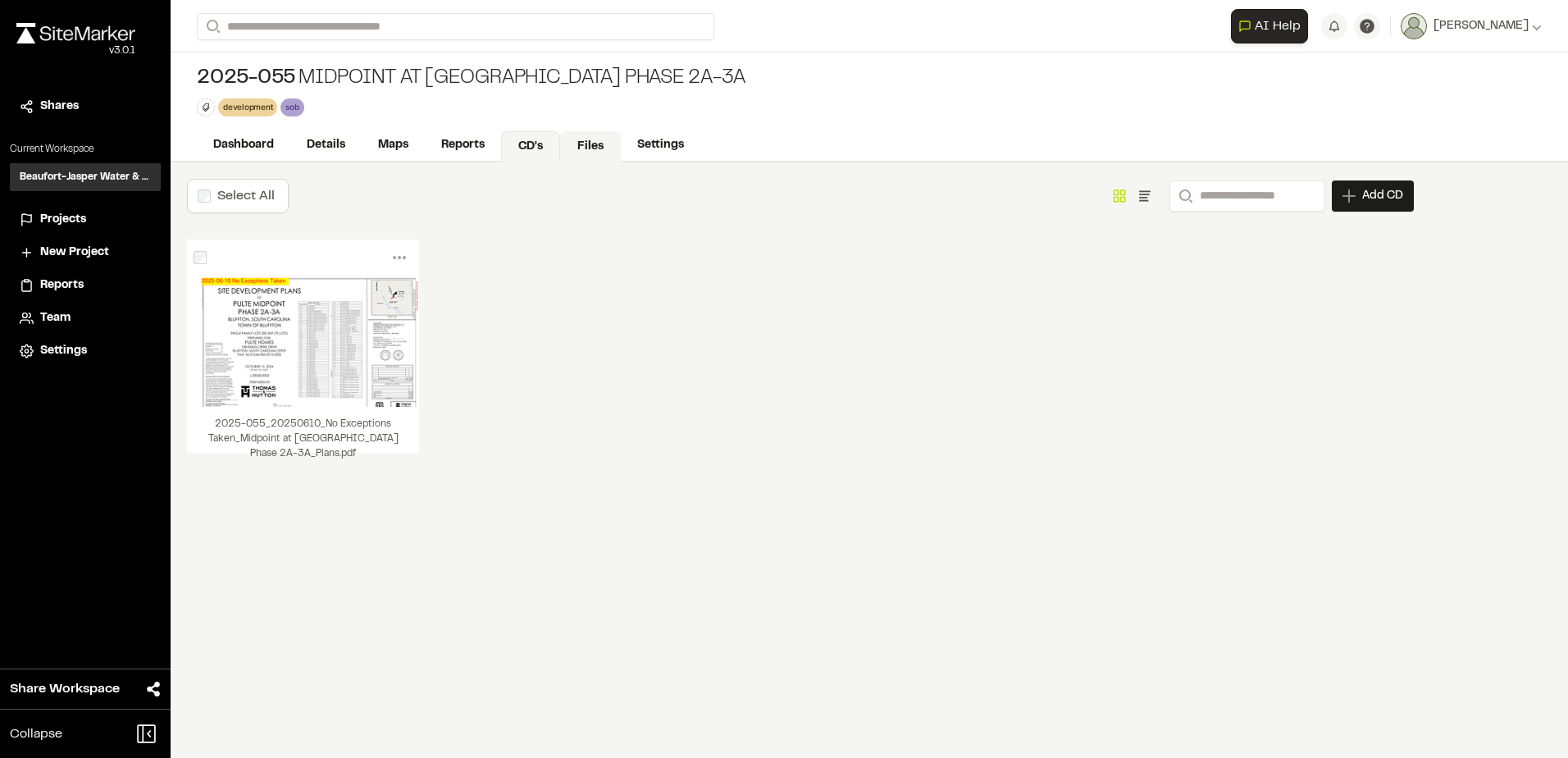
click at [576, 145] on link "Files" at bounding box center [590, 146] width 60 height 32
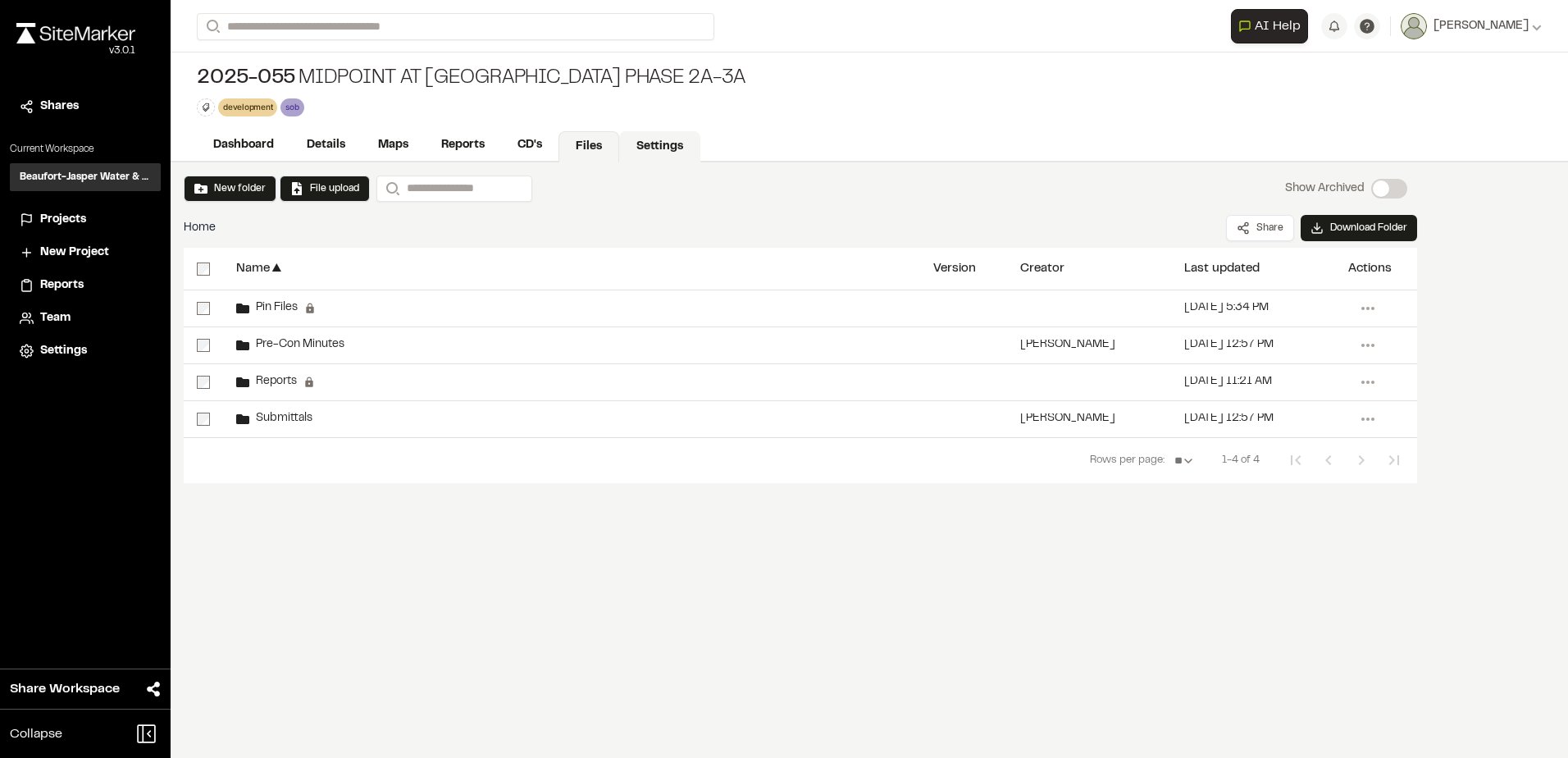
click at [642, 147] on link "Settings" at bounding box center [659, 146] width 81 height 32
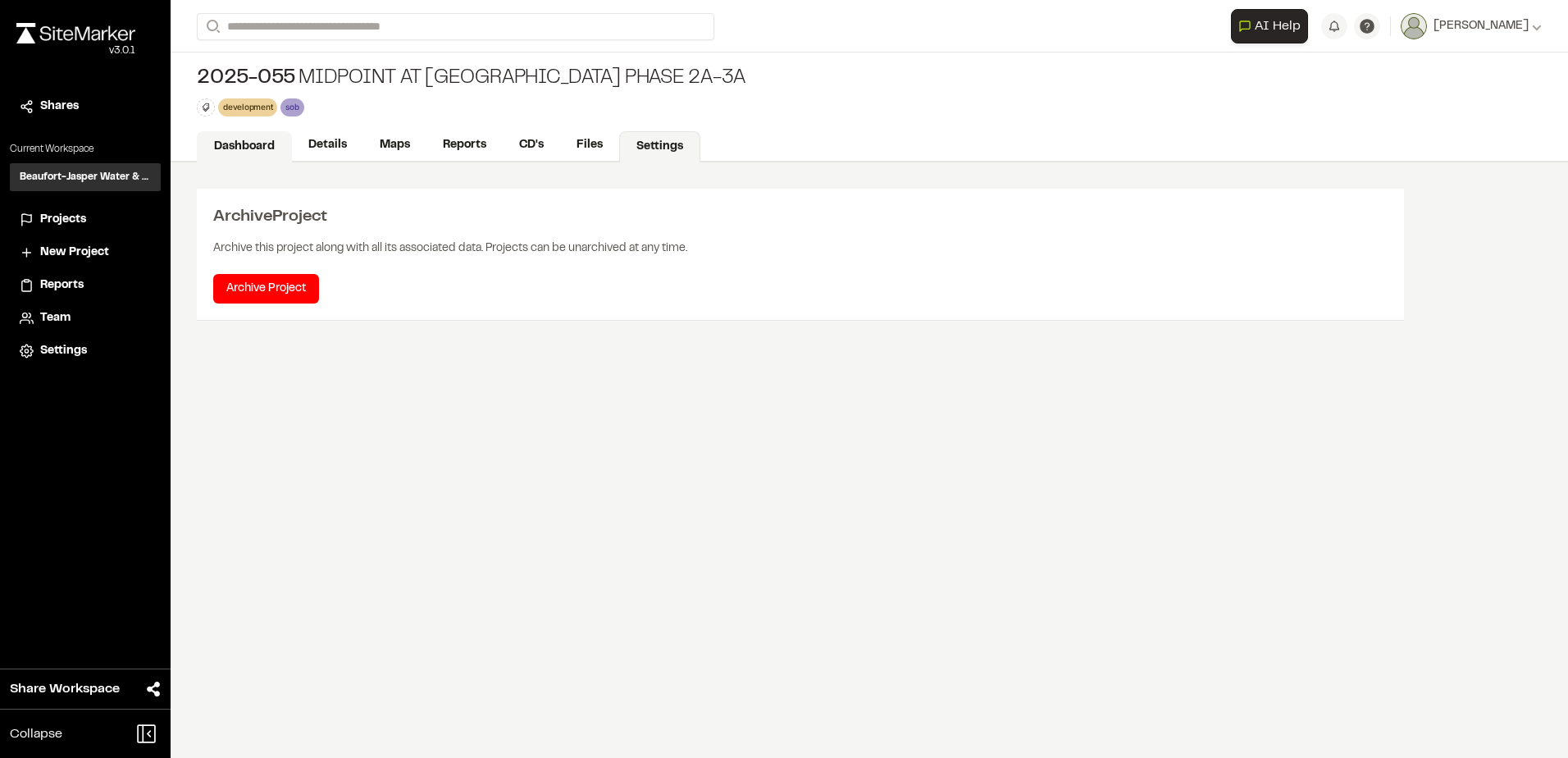
click at [238, 148] on link "Dashboard" at bounding box center [244, 146] width 95 height 32
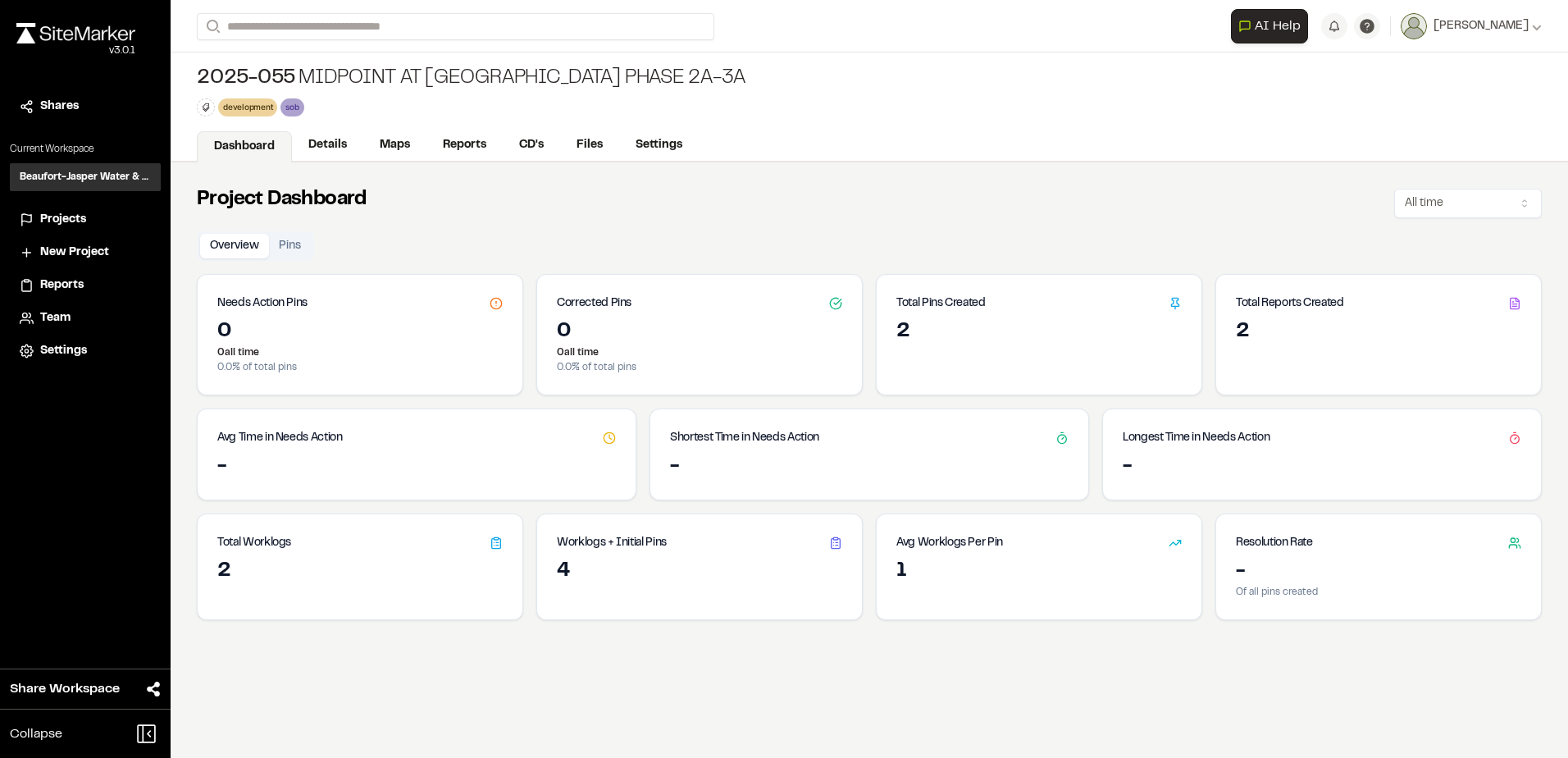
click at [101, 219] on div "Projects" at bounding box center [95, 220] width 111 height 18
